Goal: Check status: Check status

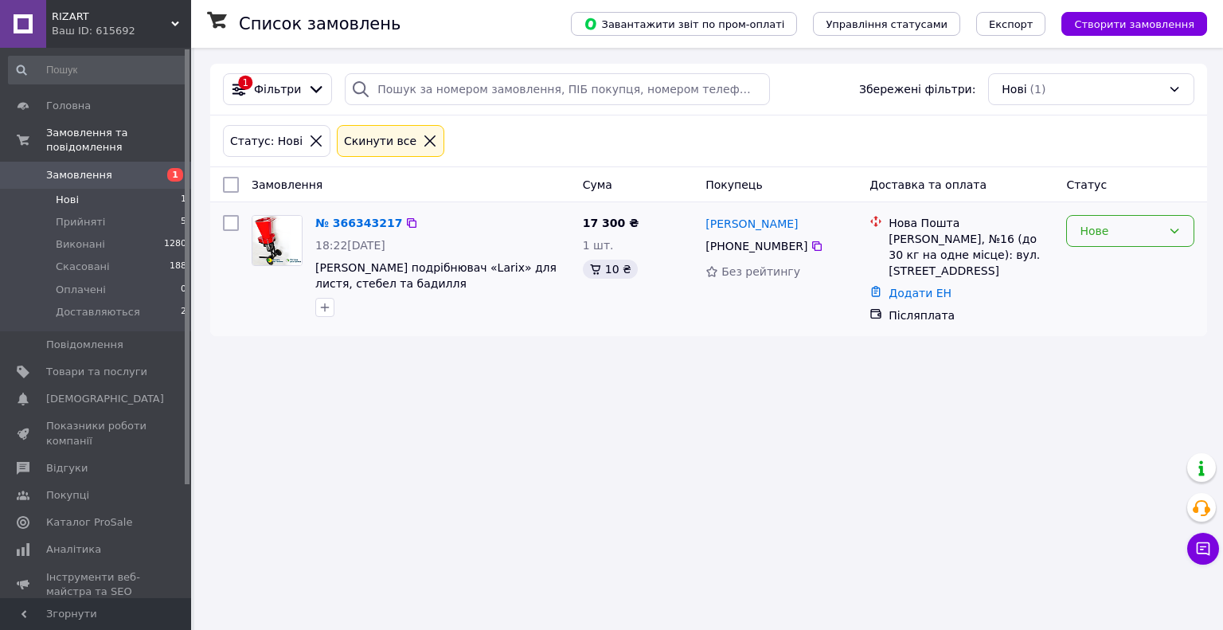
click at [1177, 225] on icon at bounding box center [1174, 231] width 13 height 13
click at [1113, 270] on li "Прийнято" at bounding box center [1130, 265] width 127 height 29
click at [360, 225] on link "№ 366343217" at bounding box center [358, 223] width 87 height 13
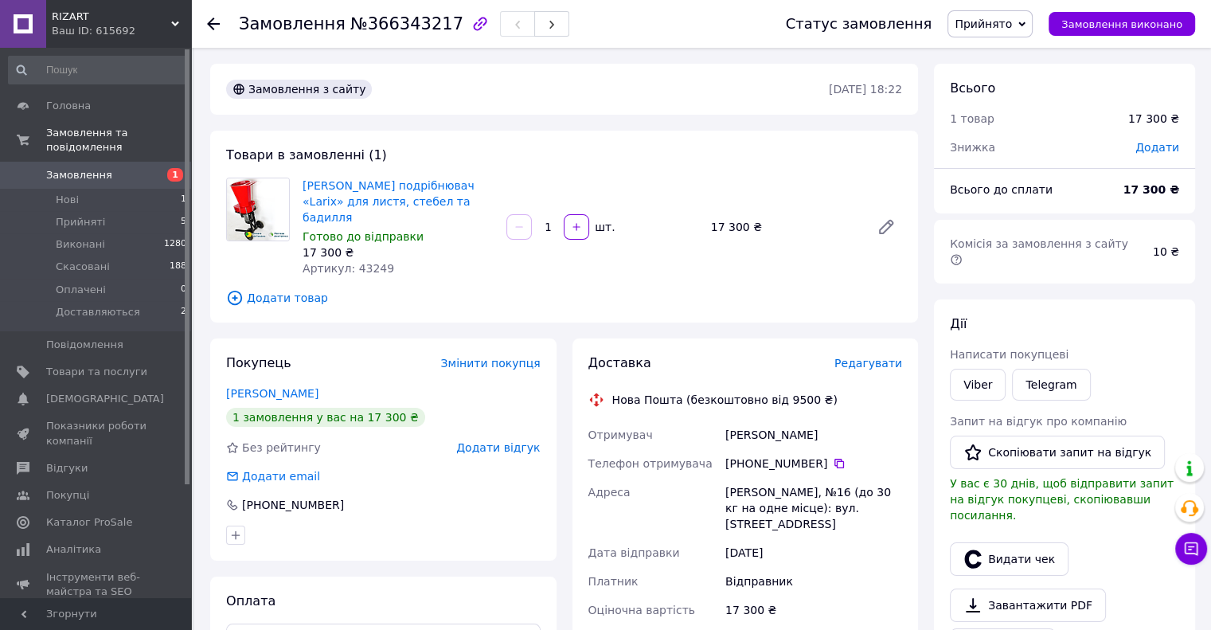
click at [220, 22] on div at bounding box center [223, 24] width 32 height 48
click at [212, 21] on icon at bounding box center [213, 24] width 13 height 13
